Goal: Check status: Check status

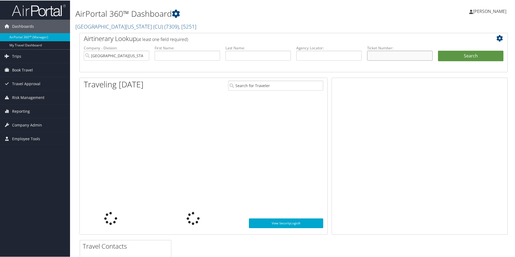
click at [390, 53] on input "text" at bounding box center [399, 55] width 65 height 10
paste input "8900897688268"
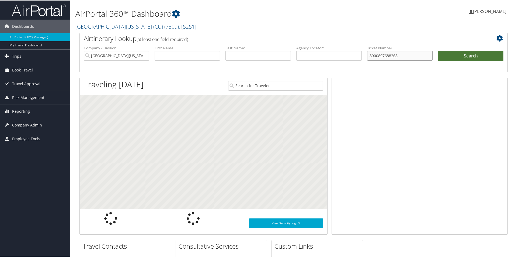
type input "8900897688268"
click at [443, 53] on button "Search" at bounding box center [470, 55] width 65 height 11
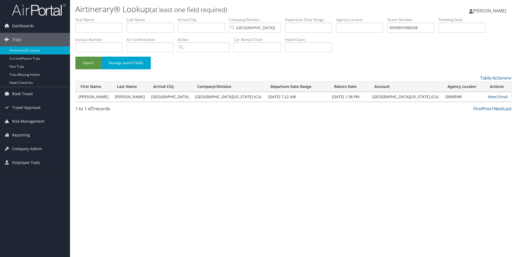
click at [488, 96] on link "View" at bounding box center [492, 96] width 8 height 5
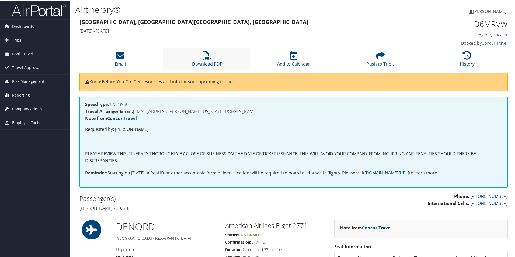
click at [200, 55] on li "Download PDF" at bounding box center [207, 59] width 87 height 22
